Goal: Check status

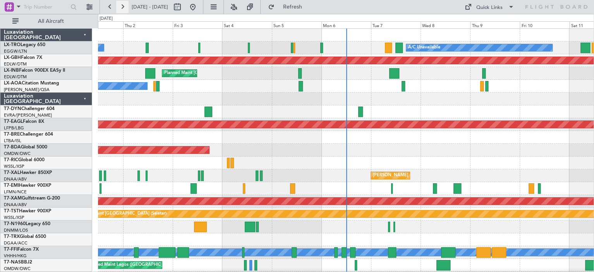
click at [122, 6] on button at bounding box center [122, 7] width 12 height 12
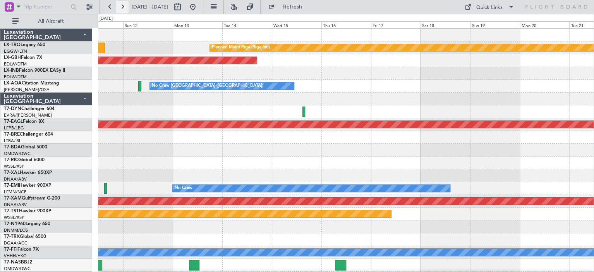
click at [122, 6] on button at bounding box center [122, 7] width 12 height 12
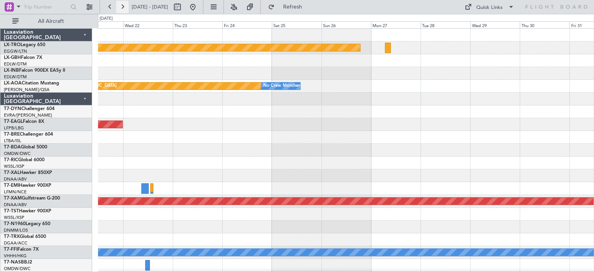
click at [122, 6] on button at bounding box center [122, 7] width 12 height 12
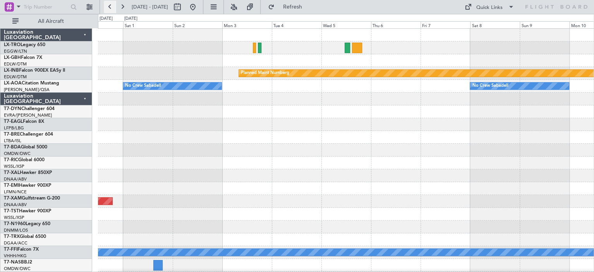
click at [109, 5] on button at bounding box center [110, 7] width 12 height 12
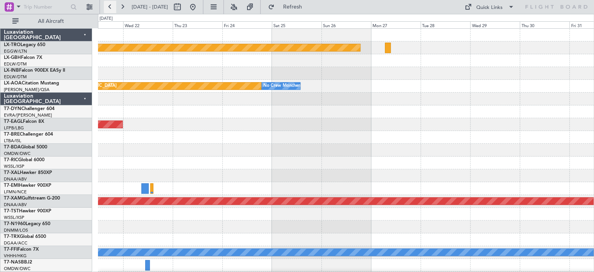
click at [109, 5] on button at bounding box center [110, 7] width 12 height 12
